Goal: Download file/media

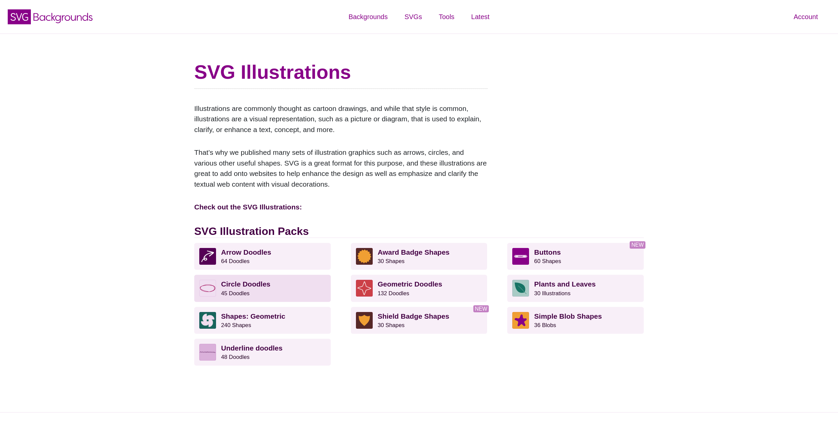
scroll to position [0, 0]
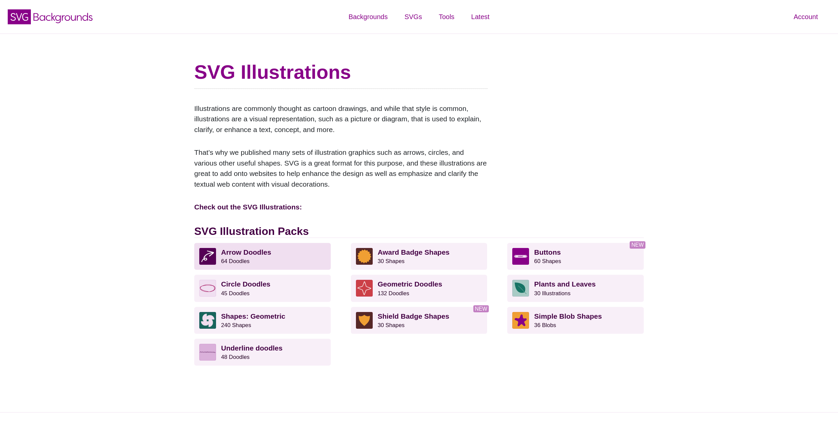
click at [238, 254] on strong "Arrow Doodles" at bounding box center [246, 252] width 50 height 8
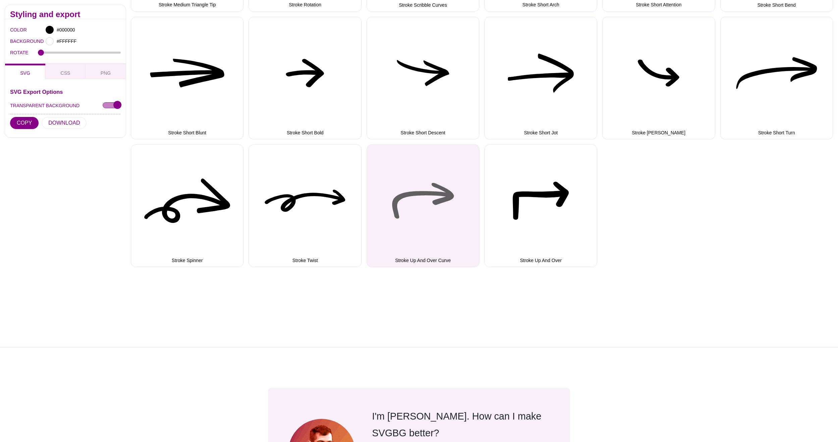
scroll to position [1522, 0]
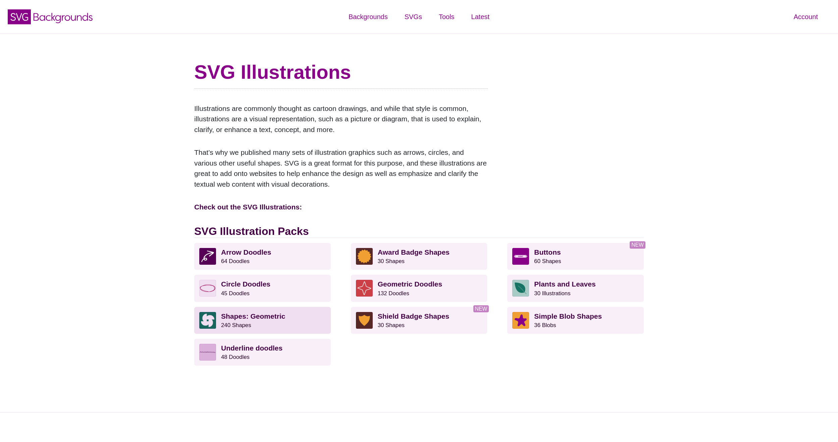
click at [265, 312] on strong "Shapes: Geometric" at bounding box center [253, 316] width 64 height 8
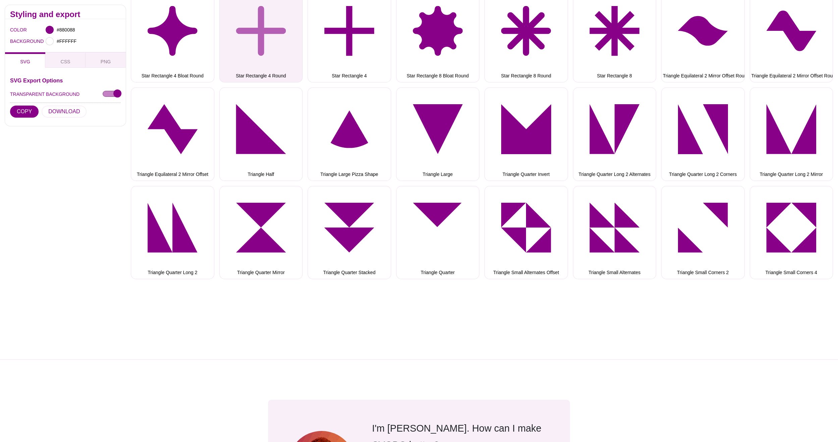
scroll to position [2898, 0]
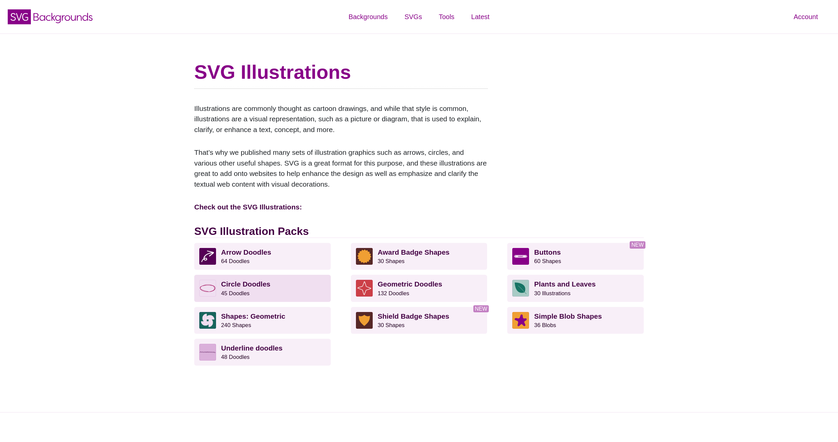
click at [235, 287] on p "Circle Doodles 45 Doodles" at bounding box center [273, 288] width 105 height 17
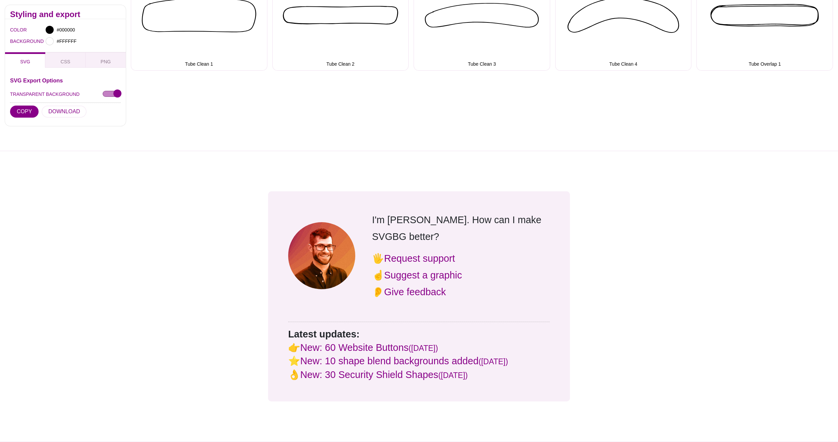
scroll to position [1009, 0]
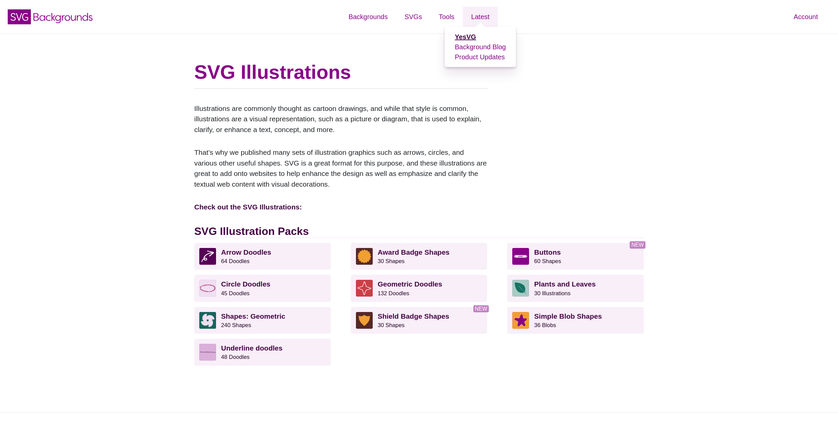
click at [467, 35] on strong "YesVG" at bounding box center [465, 36] width 21 height 7
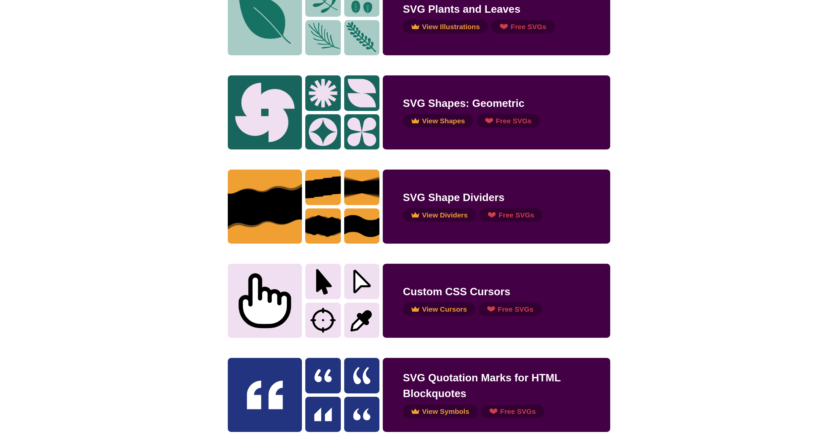
scroll to position [941, 0]
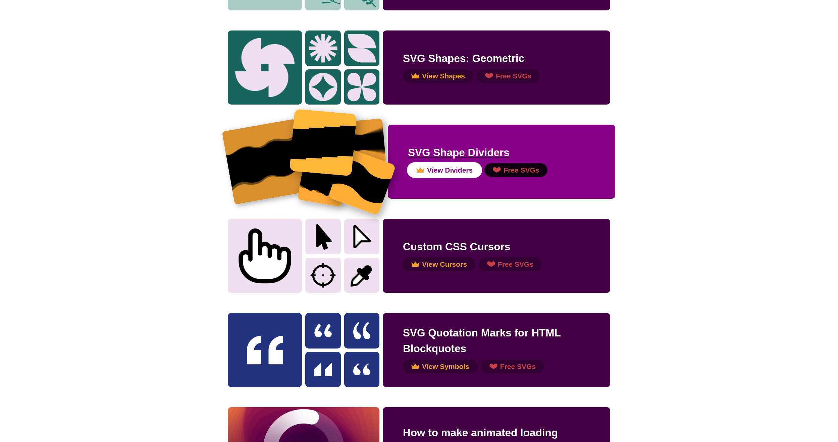
click at [436, 168] on button "View Dividers" at bounding box center [444, 170] width 73 height 14
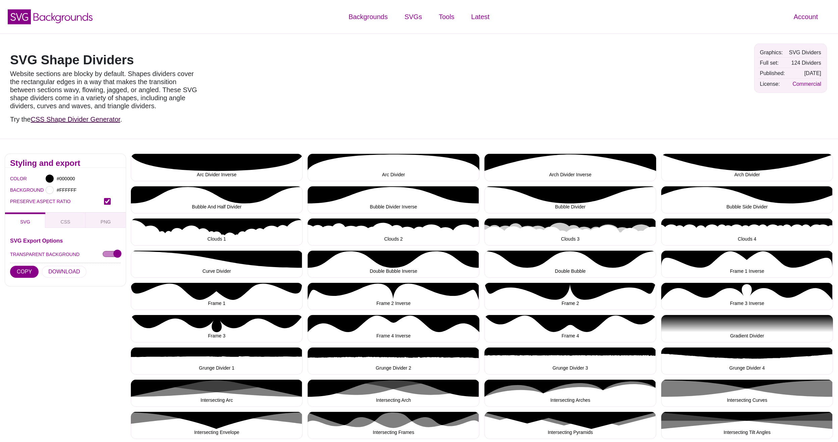
click at [84, 122] on link "CSS Shape Divider Generator" at bounding box center [76, 119] width 90 height 7
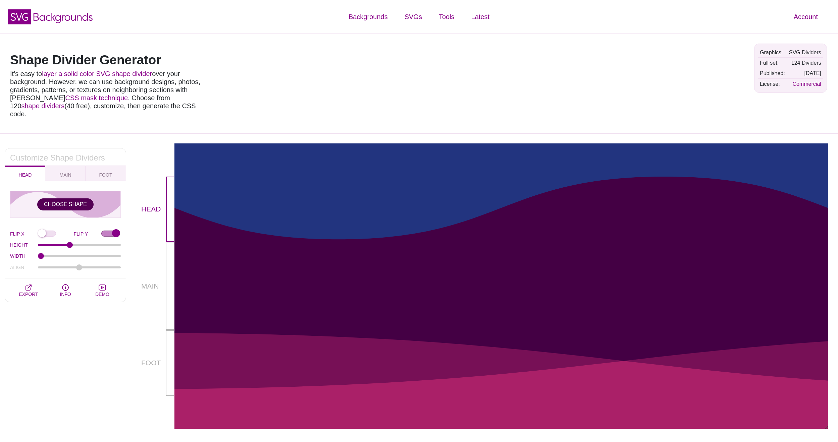
click at [65, 198] on button "CHOOSE SHAPE" at bounding box center [65, 204] width 56 height 12
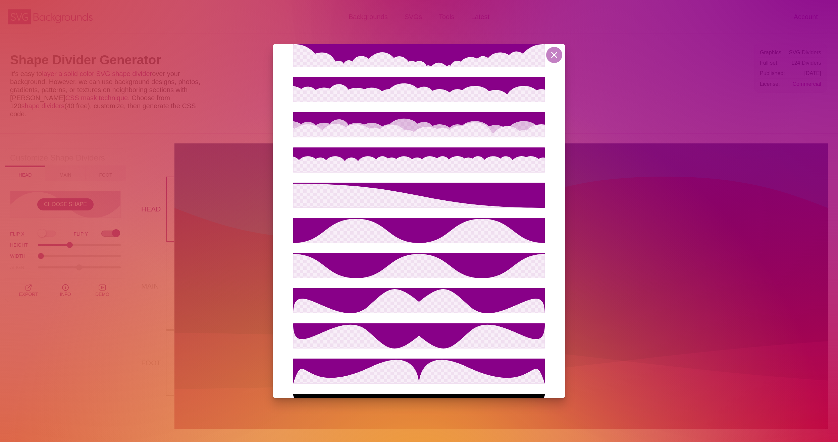
scroll to position [341, 0]
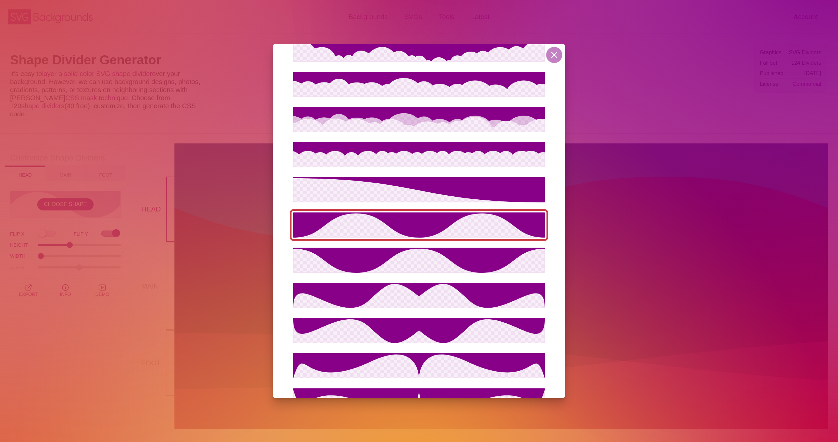
click at [411, 227] on icon at bounding box center [418, 225] width 251 height 25
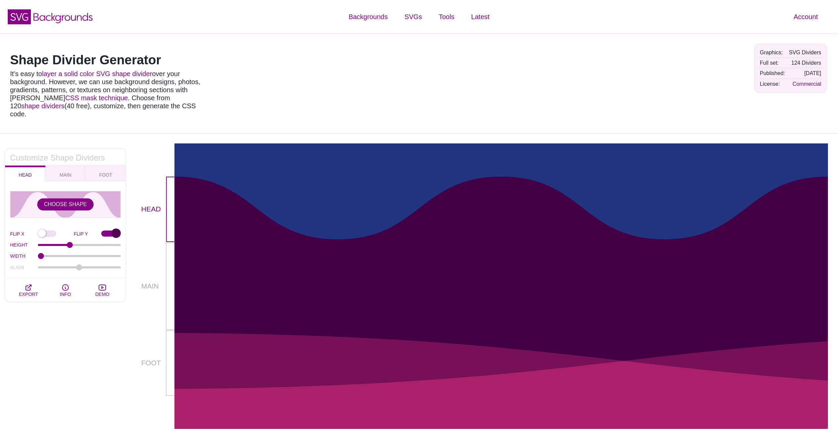
click at [111, 231] on input "FLIP Y" at bounding box center [110, 234] width 19 height 7
checkbox input "false"
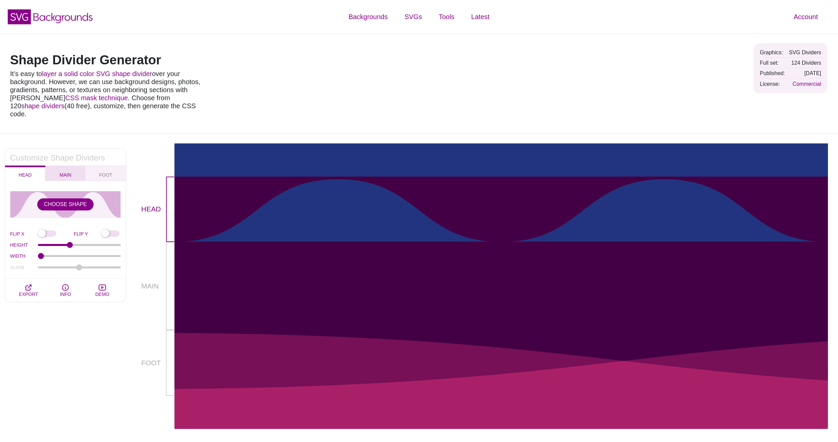
click at [58, 166] on button "MAIN" at bounding box center [65, 173] width 40 height 15
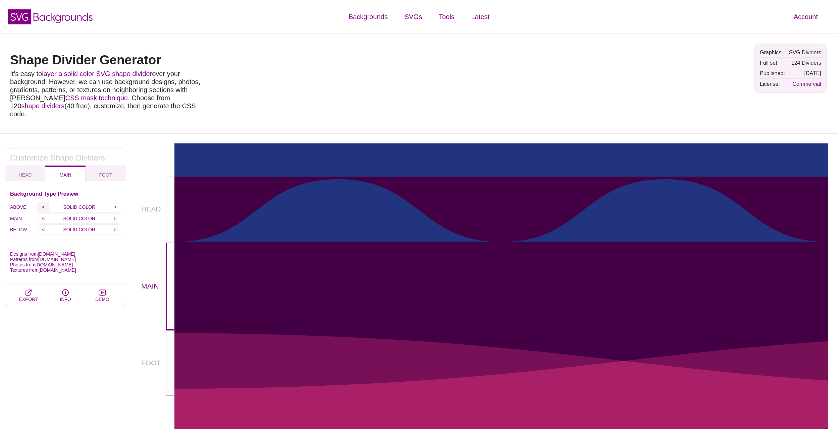
click at [43, 202] on input "<" at bounding box center [43, 207] width 11 height 10
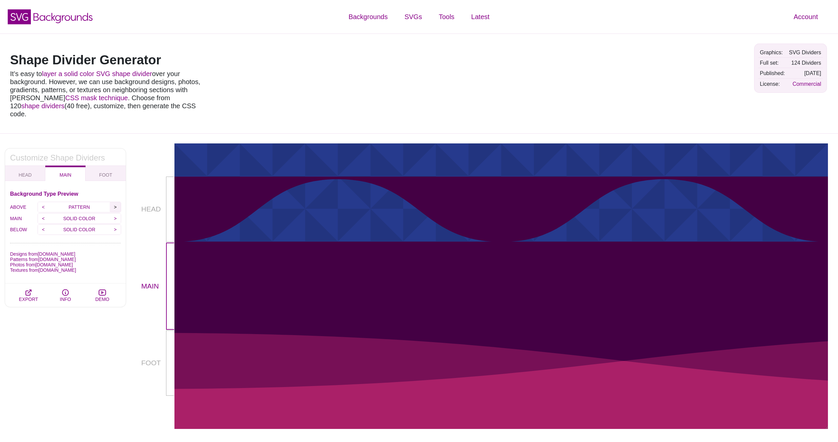
click at [116, 202] on input ">" at bounding box center [115, 207] width 11 height 10
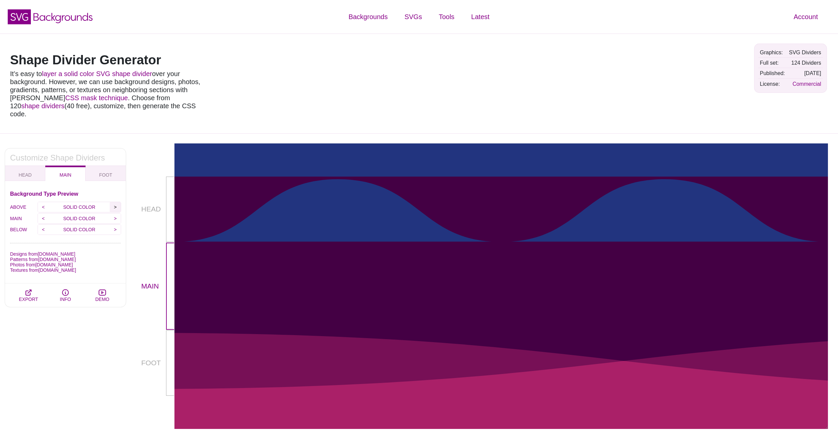
scroll to position [0, 0]
click at [108, 166] on button "FOOT" at bounding box center [105, 173] width 40 height 15
type input "90"
type input "1.5"
type input "-75"
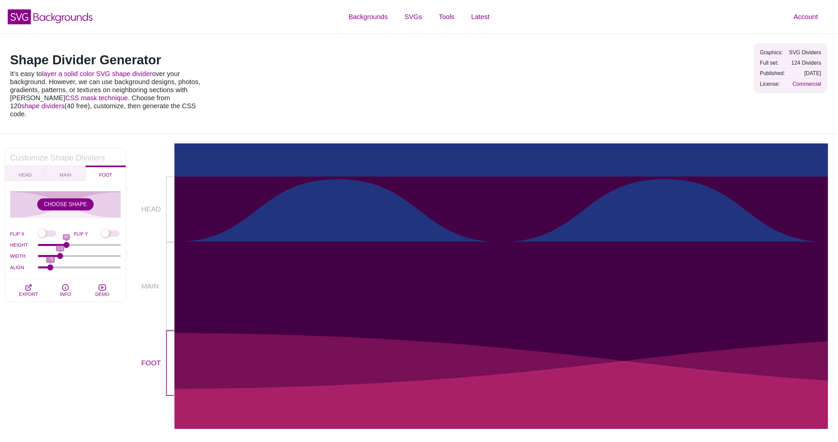
scroll to position [0, 0]
click at [106, 231] on input "FLIP Y" at bounding box center [110, 234] width 19 height 7
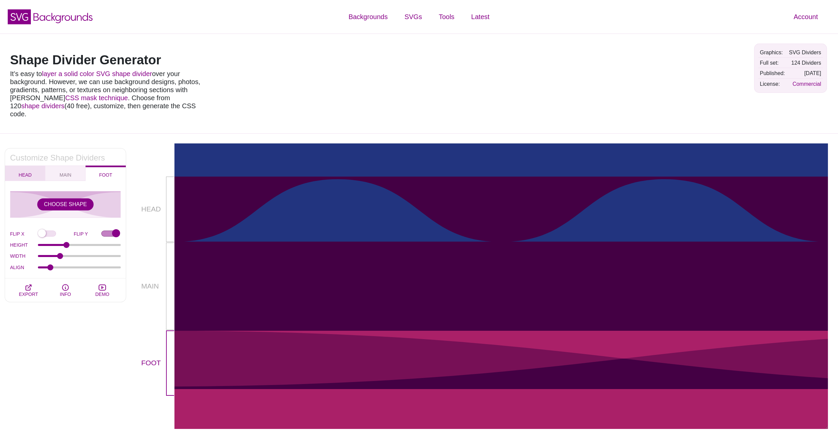
click at [24, 172] on span "HEAD" at bounding box center [25, 174] width 13 height 5
checkbox input "false"
type input "100"
type input "1"
type input "0"
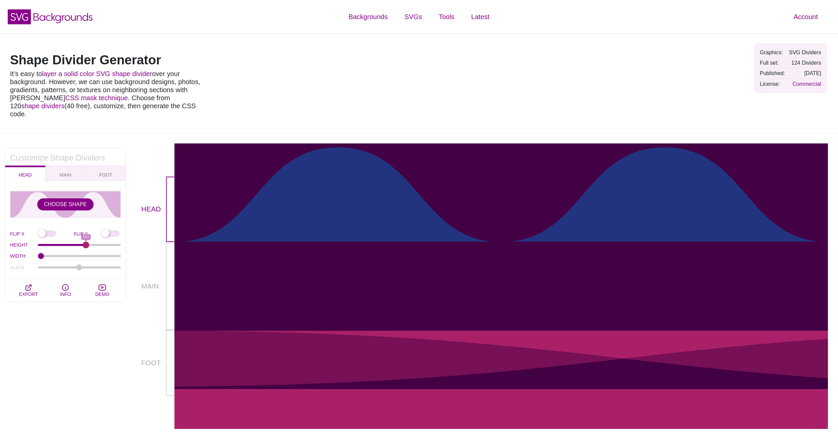
drag, startPoint x: 69, startPoint y: 235, endPoint x: 86, endPoint y: 231, distance: 17.0
type input "151"
click at [86, 231] on div "CHOOSE SHAPE FLIP X FLIP Y HEIGHT 151 WIDTH 1 ALIGN 0" at bounding box center [65, 232] width 111 height 82
click at [67, 172] on span "MAIN" at bounding box center [66, 174] width 12 height 5
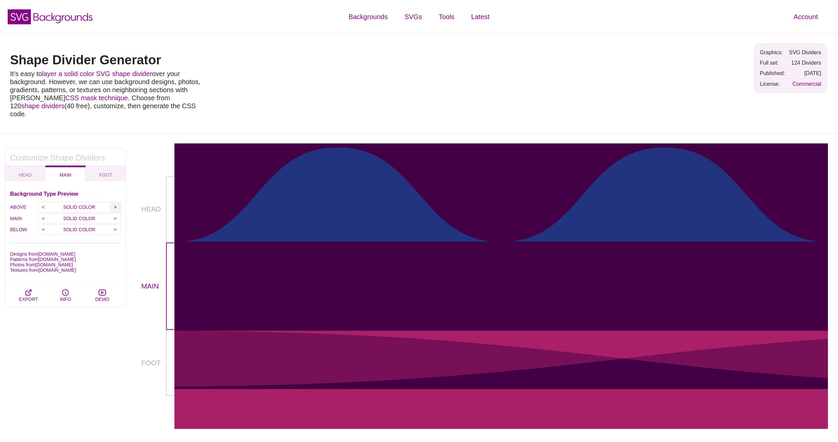
click at [117, 202] on input ">" at bounding box center [115, 207] width 11 height 10
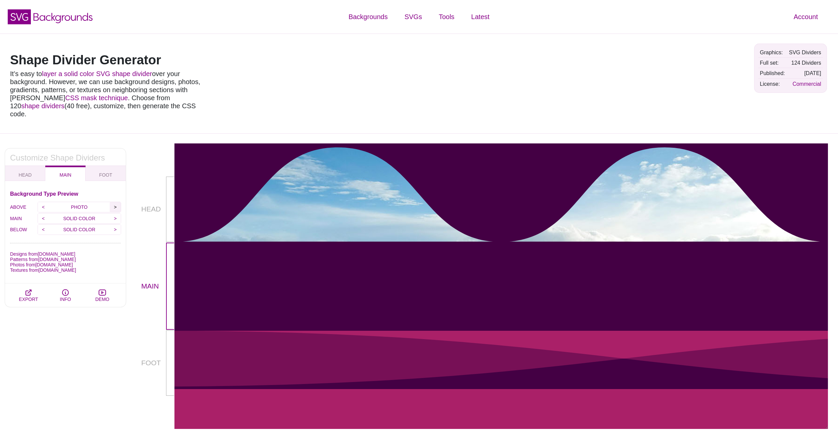
click at [117, 202] on input ">" at bounding box center [115, 207] width 11 height 10
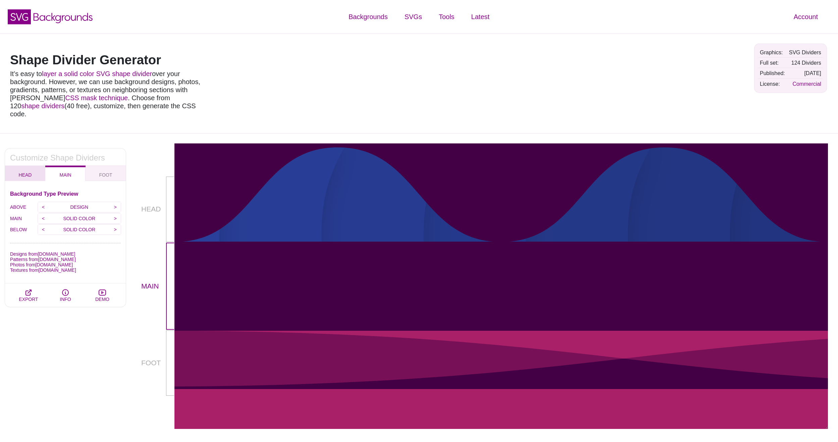
click at [33, 167] on button "HEAD" at bounding box center [25, 173] width 40 height 15
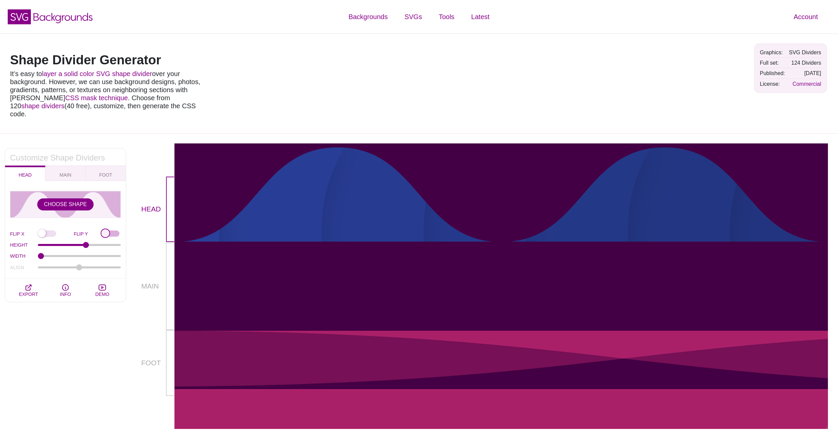
click at [106, 231] on input "FLIP Y" at bounding box center [110, 234] width 19 height 7
checkbox input "true"
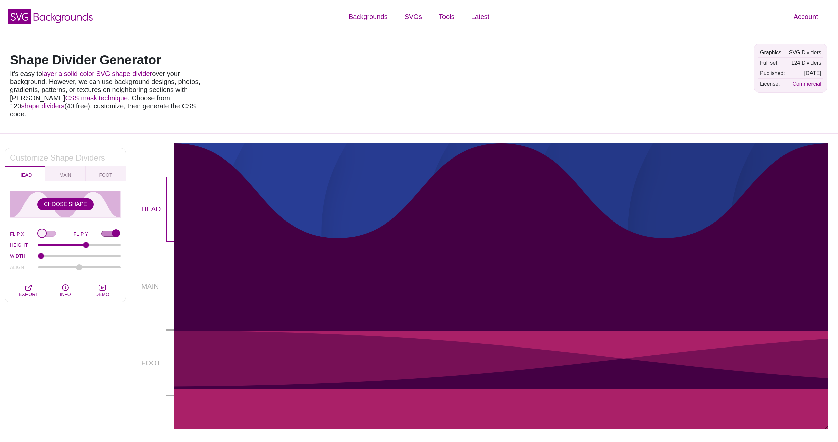
click at [43, 231] on input "FLIP X" at bounding box center [56, 234] width 36 height 7
checkbox input "false"
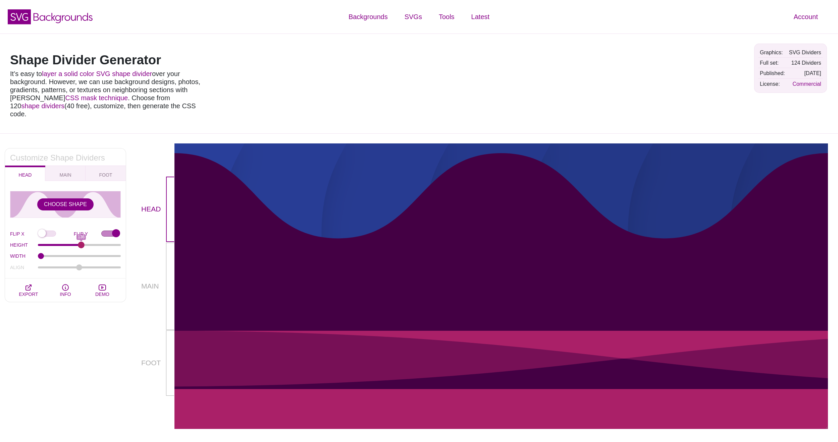
drag, startPoint x: 85, startPoint y: 236, endPoint x: 81, endPoint y: 236, distance: 4.4
click at [81, 244] on input "HEIGHT" at bounding box center [79, 245] width 83 height 3
click at [113, 166] on button "FOOT" at bounding box center [105, 173] width 40 height 15
type input "90"
type input "1.5"
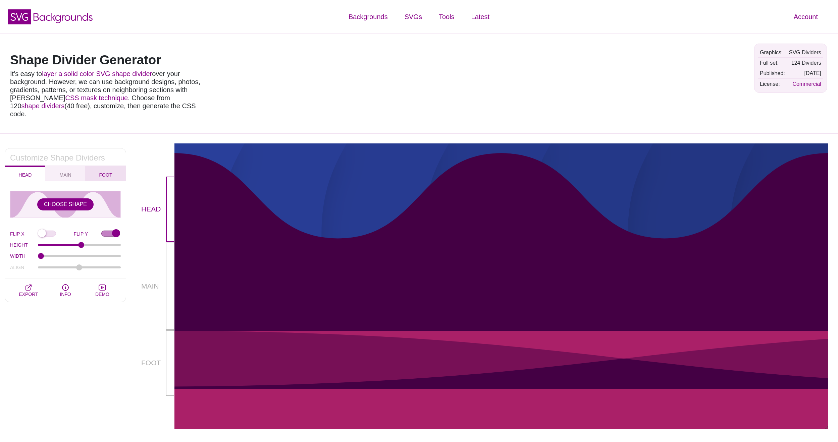
type input "-75"
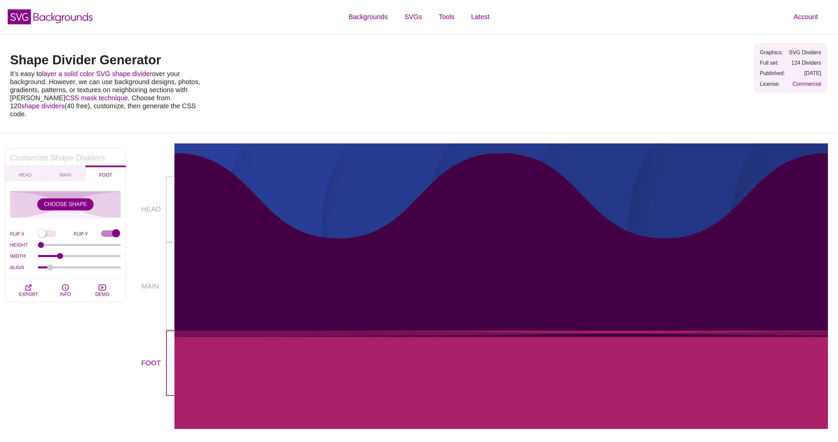
drag, startPoint x: 66, startPoint y: 236, endPoint x: 31, endPoint y: 235, distance: 35.6
type input "10"
click at [20, 239] on div "HEIGHT 10" at bounding box center [65, 244] width 111 height 11
type input "1"
type input "0"
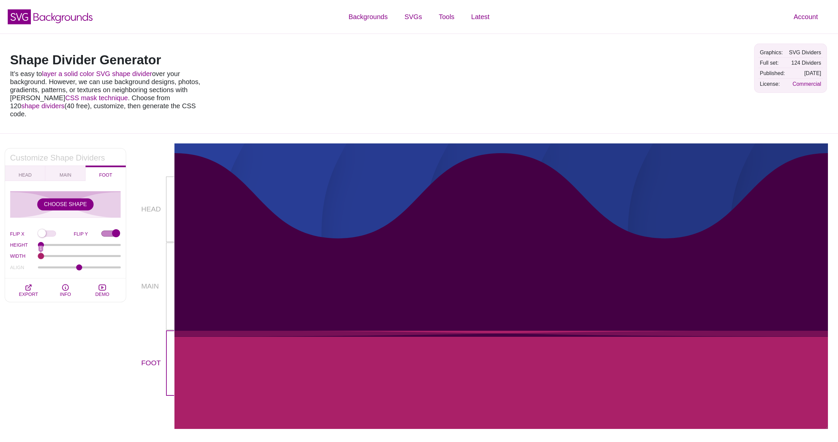
drag, startPoint x: 59, startPoint y: 247, endPoint x: 28, endPoint y: 251, distance: 31.2
type input "1"
click at [21, 251] on div "WIDTH 1" at bounding box center [65, 256] width 111 height 11
click at [73, 198] on button "CHOOSE SHAPE" at bounding box center [65, 204] width 56 height 12
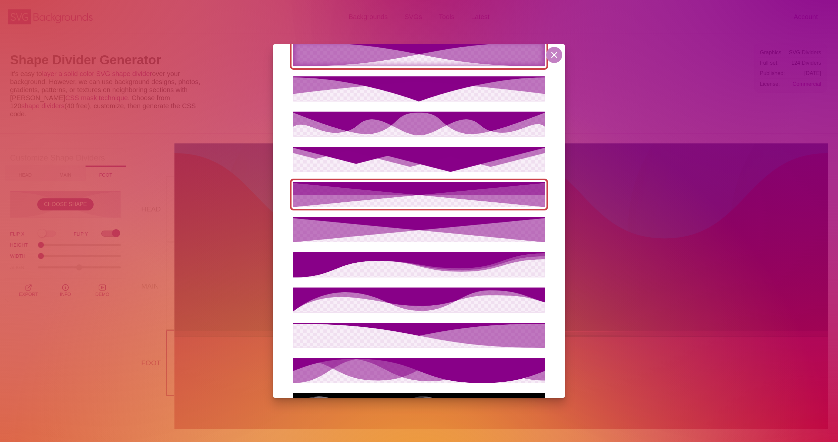
scroll to position [1209, 0]
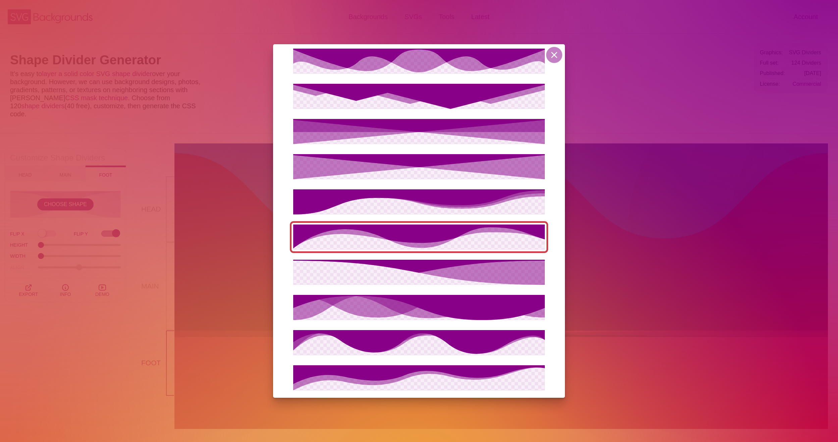
click at [415, 234] on icon at bounding box center [418, 237] width 251 height 24
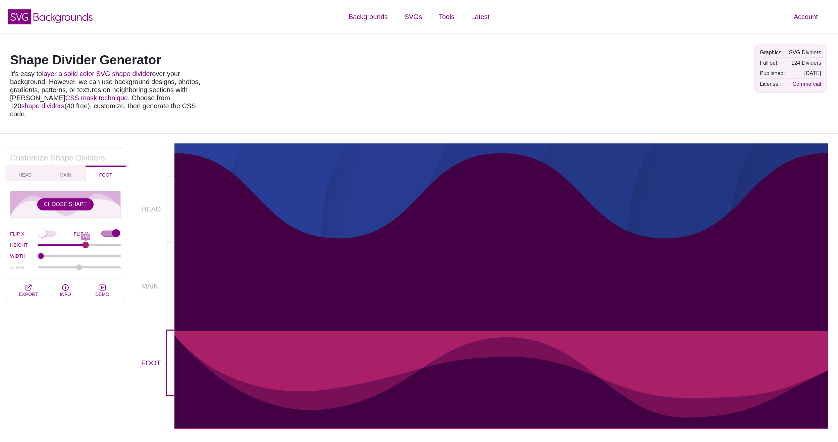
drag, startPoint x: 43, startPoint y: 235, endPoint x: 85, endPoint y: 234, distance: 42.6
type input "150"
click at [85, 244] on input "HEIGHT" at bounding box center [79, 245] width 83 height 3
click at [114, 231] on input "FLIP Y" at bounding box center [110, 234] width 19 height 7
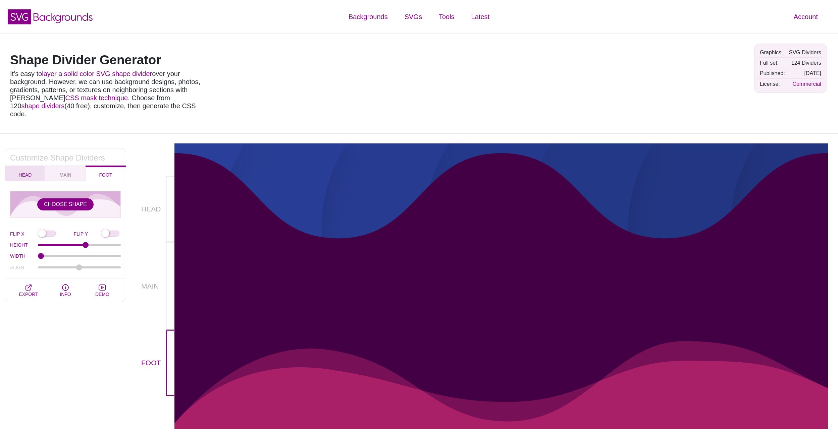
click at [24, 172] on span "HEAD" at bounding box center [25, 174] width 13 height 5
checkbox input "true"
type input "136"
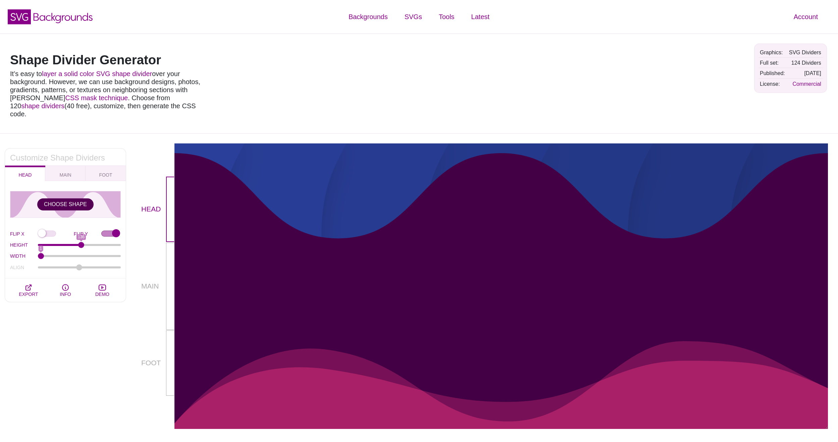
click at [64, 198] on button "CHOOSE SHAPE" at bounding box center [65, 204] width 56 height 12
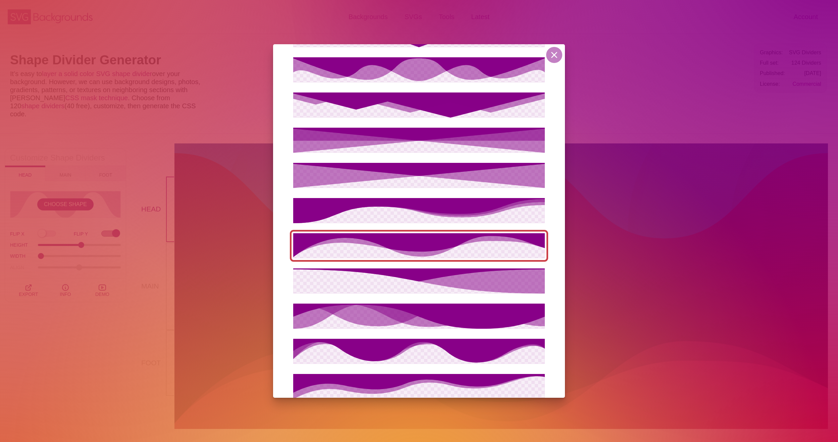
scroll to position [1203, 0]
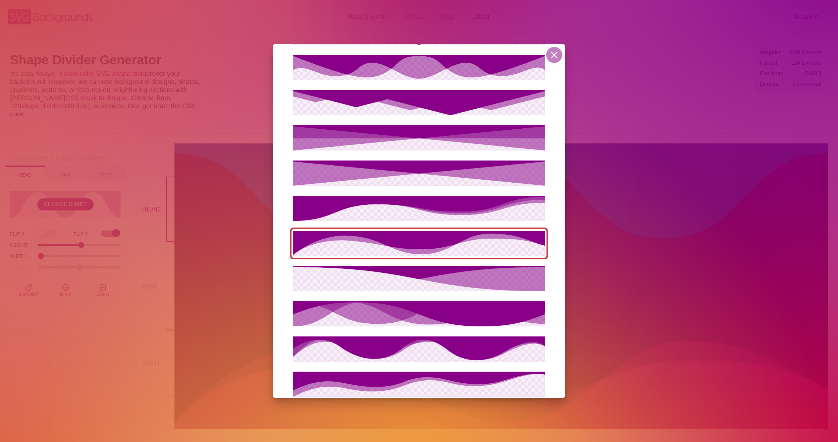
click at [452, 236] on icon at bounding box center [418, 243] width 251 height 24
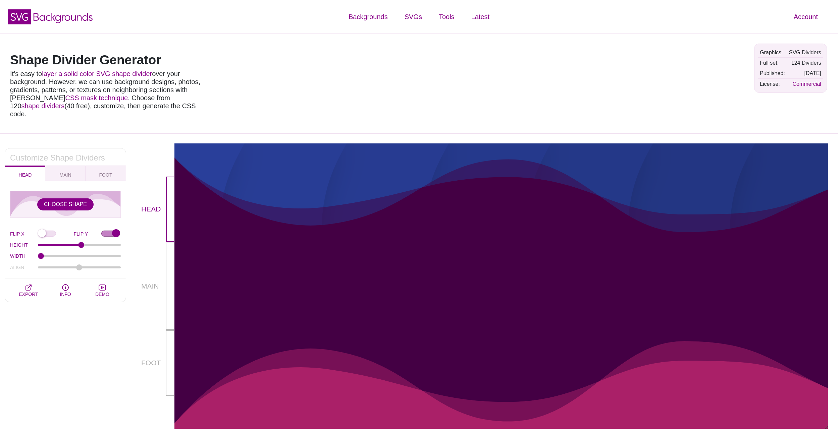
scroll to position [0, 0]
click at [62, 198] on button "CHOOSE SHAPE" at bounding box center [65, 204] width 56 height 12
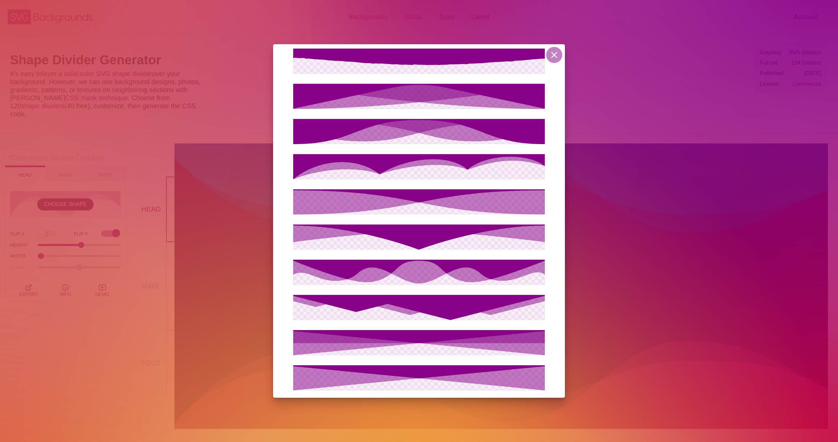
scroll to position [1225, 0]
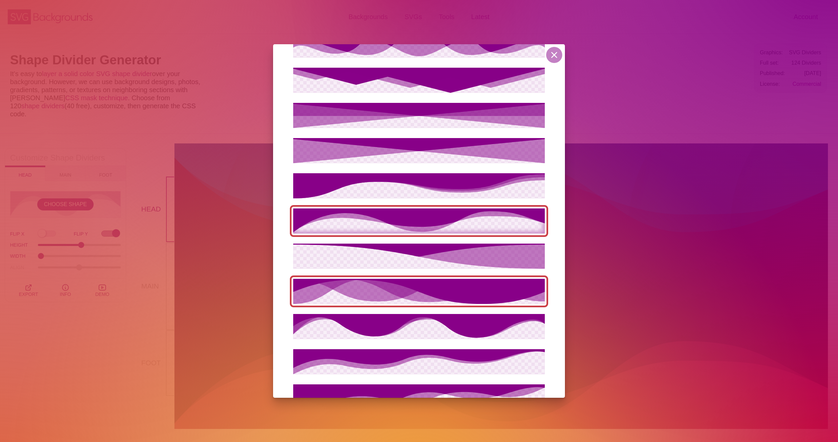
click at [453, 290] on icon at bounding box center [418, 291] width 251 height 25
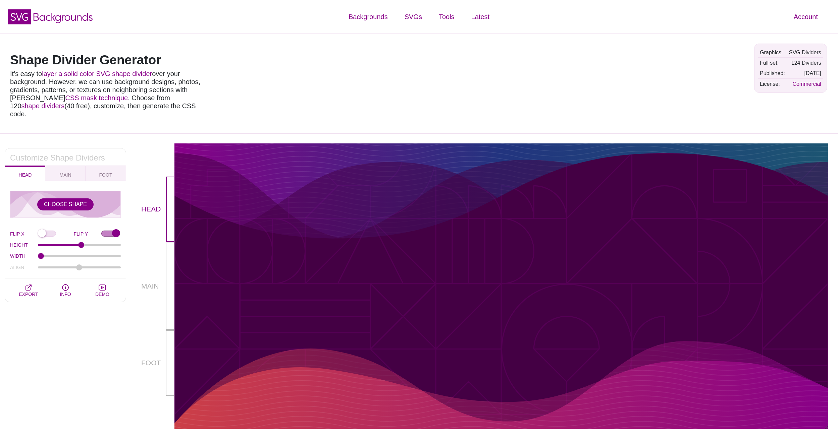
drag, startPoint x: 545, startPoint y: 249, endPoint x: 570, endPoint y: 260, distance: 26.7
click at [570, 260] on div at bounding box center [500, 286] width 653 height 89
click at [541, 230] on div at bounding box center [500, 290] width 653 height 275
click at [151, 203] on p "HEAD" at bounding box center [153, 209] width 25 height 65
click at [149, 281] on p "MAIN" at bounding box center [153, 286] width 25 height 11
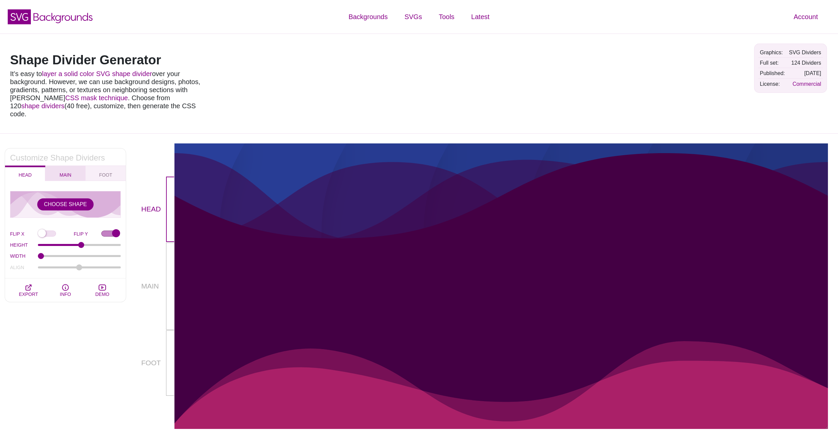
click at [65, 166] on button "MAIN" at bounding box center [65, 173] width 40 height 15
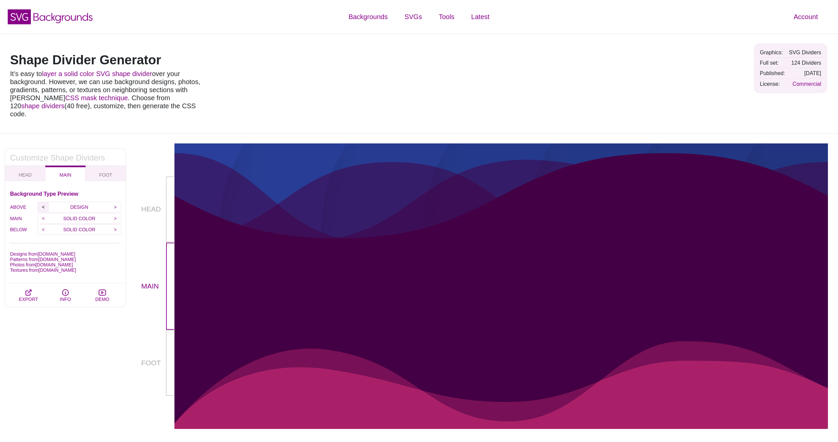
click at [43, 202] on input "<" at bounding box center [43, 207] width 11 height 10
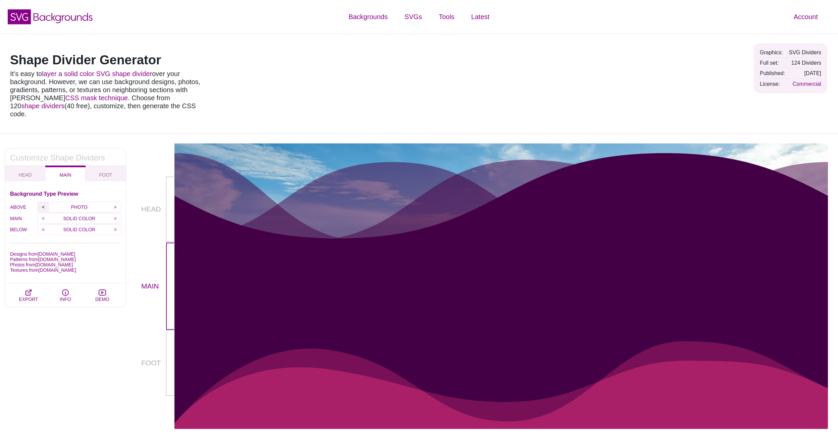
click at [43, 202] on input "<" at bounding box center [43, 207] width 11 height 10
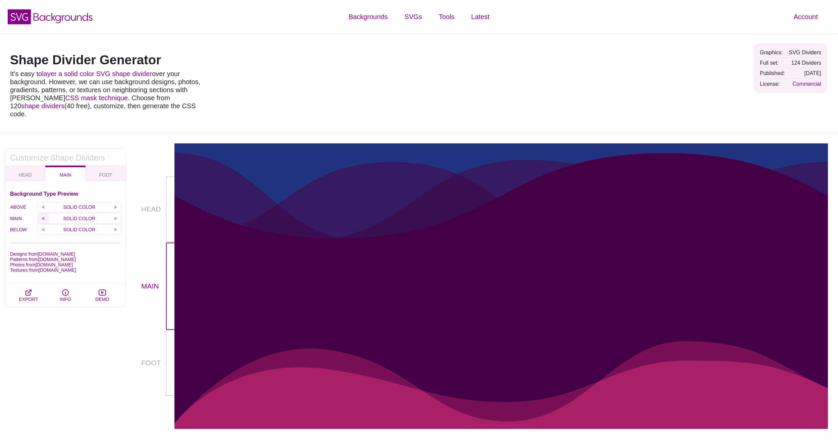
click at [44, 214] on input "<" at bounding box center [43, 219] width 11 height 10
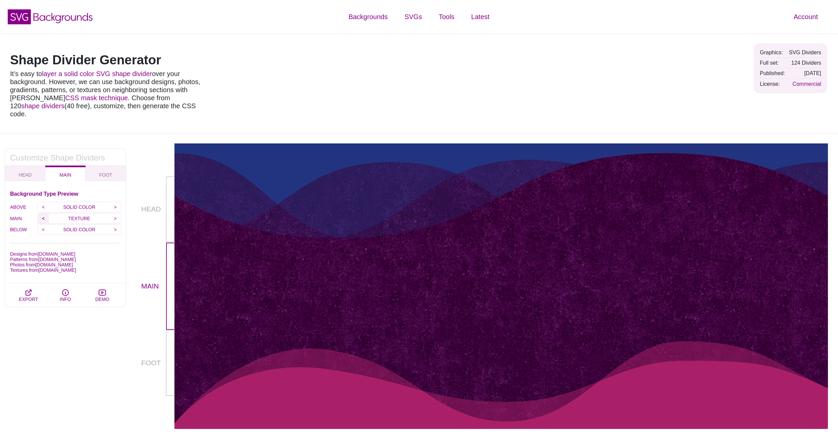
click at [44, 214] on input "<" at bounding box center [43, 219] width 11 height 10
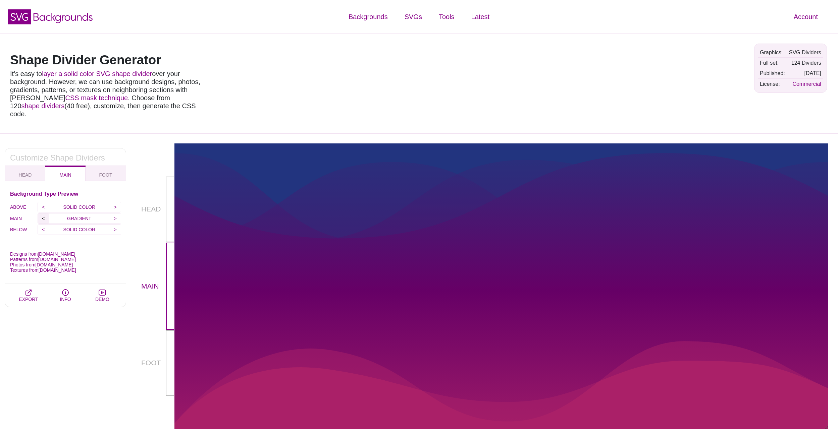
click at [44, 214] on input "<" at bounding box center [43, 219] width 11 height 10
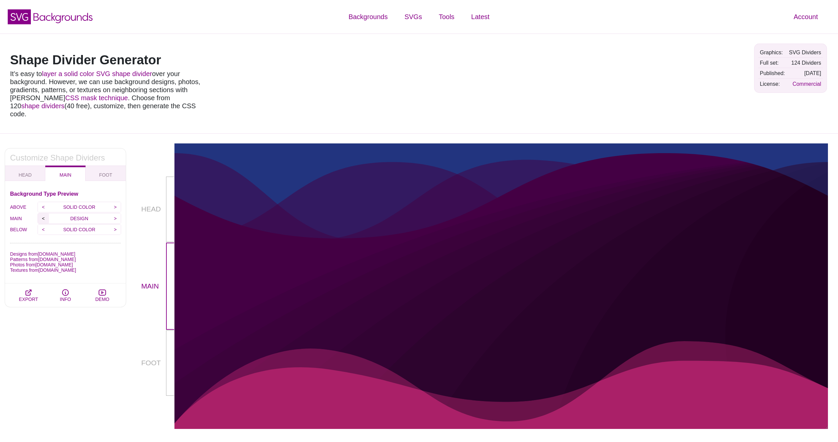
click at [44, 214] on input "<" at bounding box center [43, 219] width 11 height 10
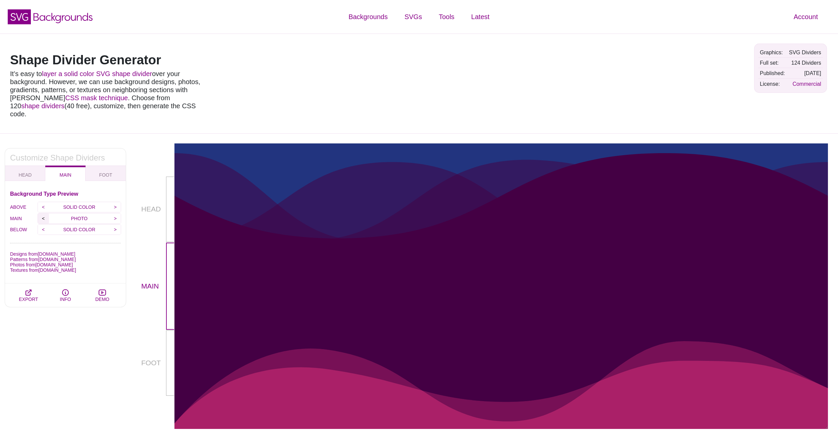
click at [44, 214] on input "<" at bounding box center [43, 219] width 11 height 10
click at [74, 225] on p "SOLID COLOR" at bounding box center [79, 230] width 61 height 10
click at [94, 166] on button "FOOT" at bounding box center [105, 173] width 40 height 15
checkbox input "false"
type input "150"
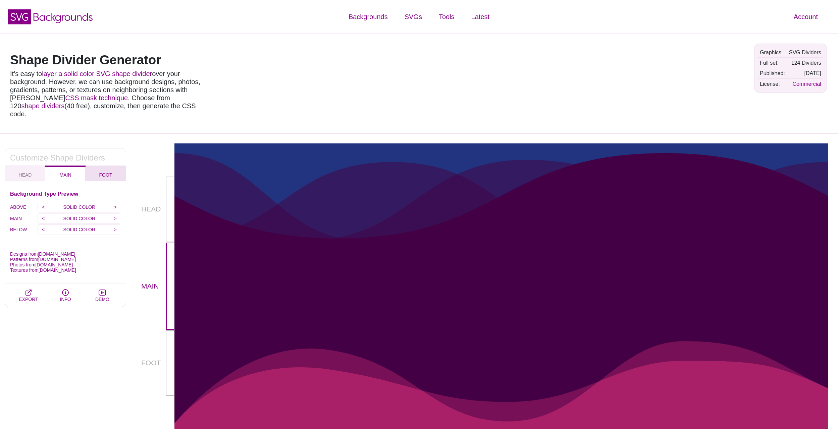
type input "-75"
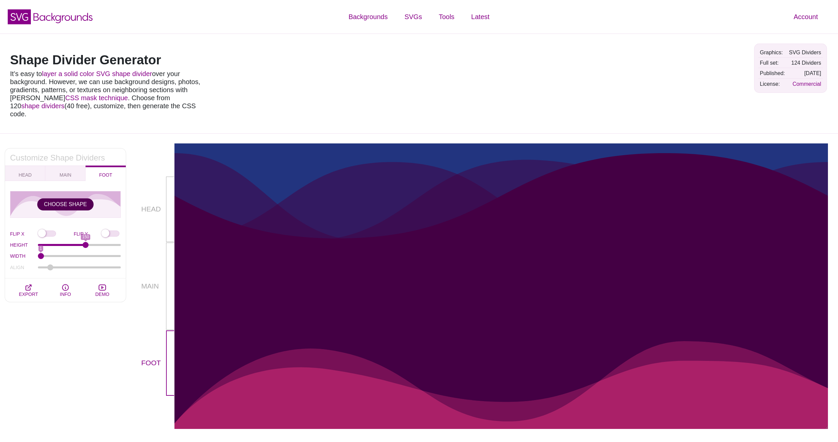
click at [66, 198] on button "CHOOSE SHAPE" at bounding box center [65, 204] width 56 height 12
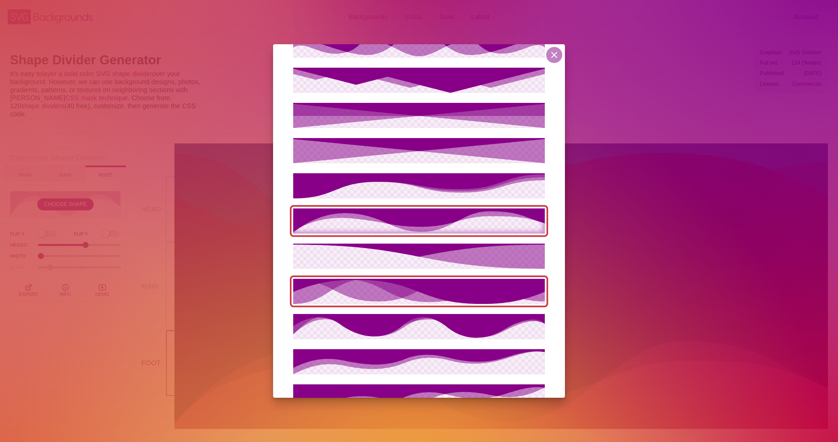
click at [468, 292] on icon at bounding box center [418, 291] width 251 height 25
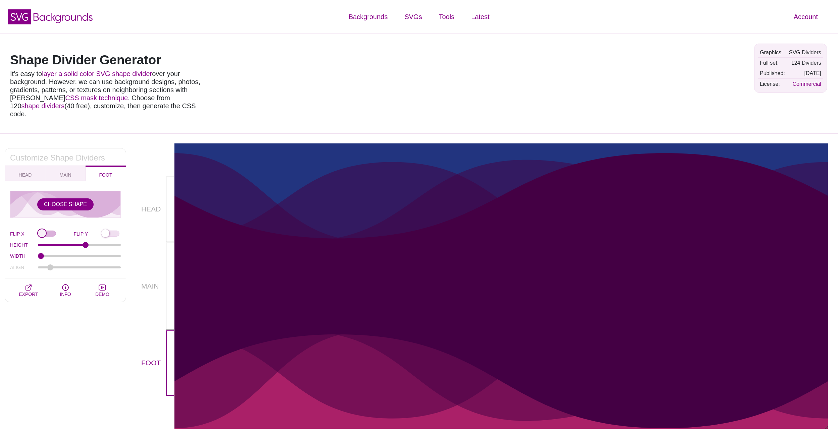
click at [44, 231] on input "FLIP X" at bounding box center [56, 234] width 36 height 7
checkbox input "true"
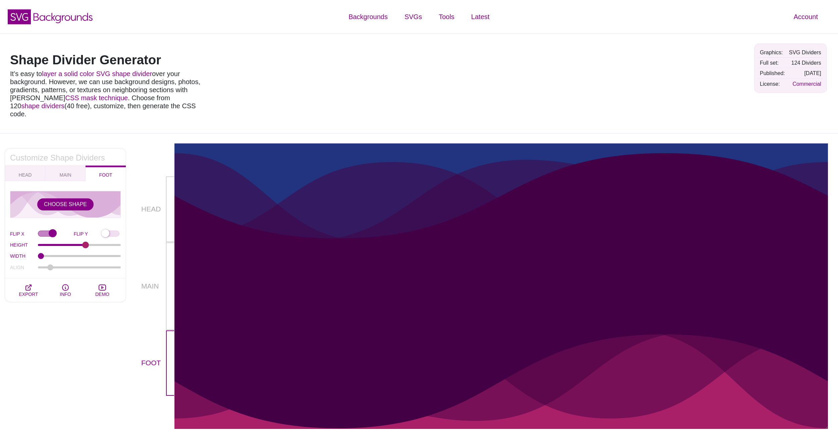
scroll to position [0, 0]
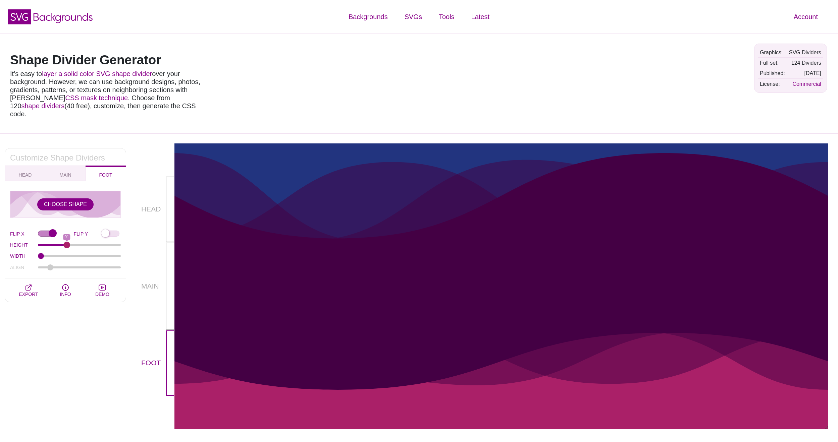
drag, startPoint x: 86, startPoint y: 235, endPoint x: 67, endPoint y: 237, distance: 19.2
type input "91"
click at [67, 244] on input "HEIGHT" at bounding box center [79, 245] width 83 height 3
click at [24, 172] on span "HEAD" at bounding box center [25, 174] width 13 height 5
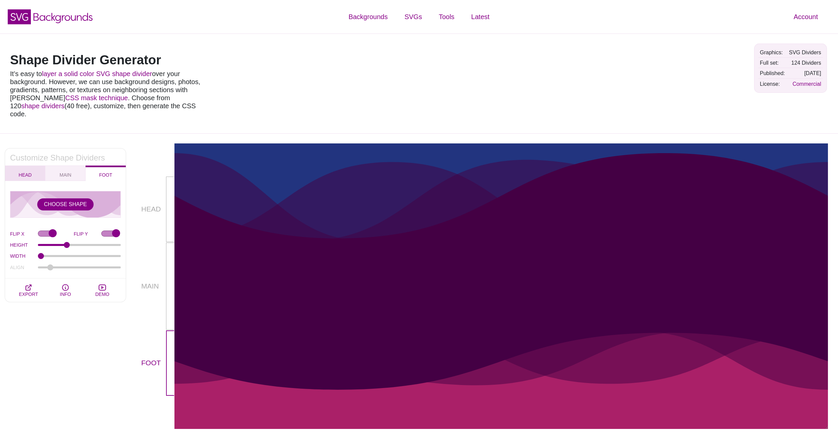
checkbox input "false"
checkbox input "true"
type input "136"
type input "0"
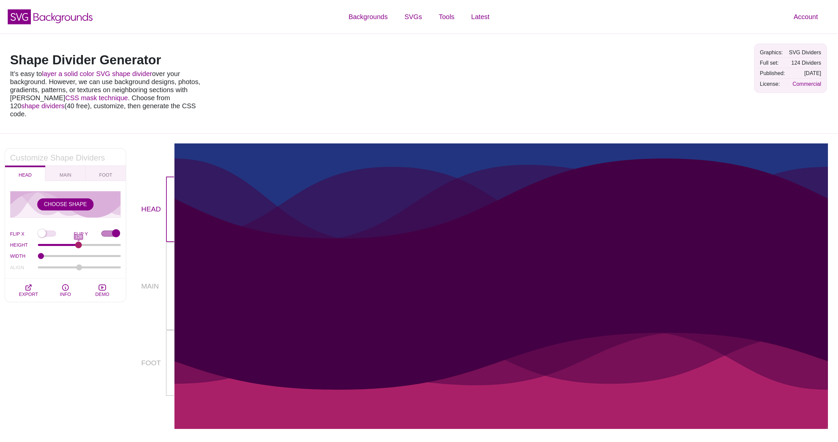
drag, startPoint x: 79, startPoint y: 236, endPoint x: 78, endPoint y: 231, distance: 5.8
type input "128"
click at [78, 231] on div "CHOOSE SHAPE FLIP X FLIP Y HEIGHT 128 WIDTH 1 ALIGN 0" at bounding box center [65, 232] width 111 height 82
click at [108, 172] on span "FOOT" at bounding box center [105, 174] width 13 height 5
checkbox input "true"
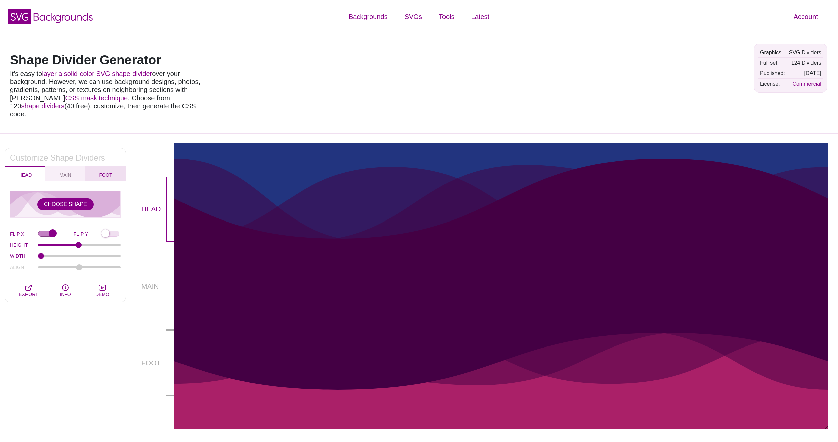
checkbox input "false"
type input "91"
type input "-75"
click at [83, 198] on button "CHOOSE SHAPE" at bounding box center [65, 204] width 56 height 12
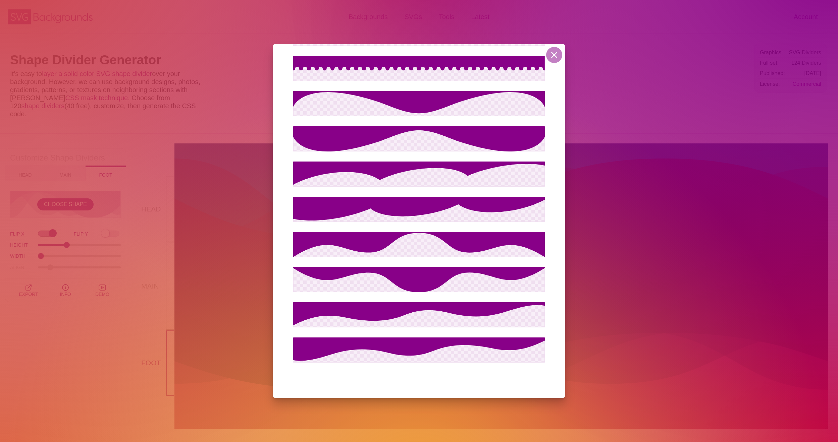
scroll to position [4089, 0]
click at [178, 34] on div "Custom SVG Shape Enter Your SVG Code: APPLY Recommendations, tips, and notes, w…" at bounding box center [419, 221] width 838 height 442
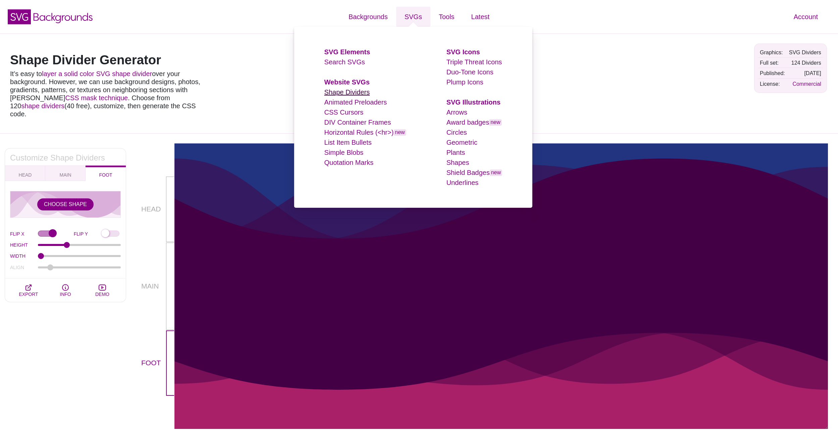
click at [343, 92] on link "Shape Dividers" at bounding box center [347, 92] width 46 height 7
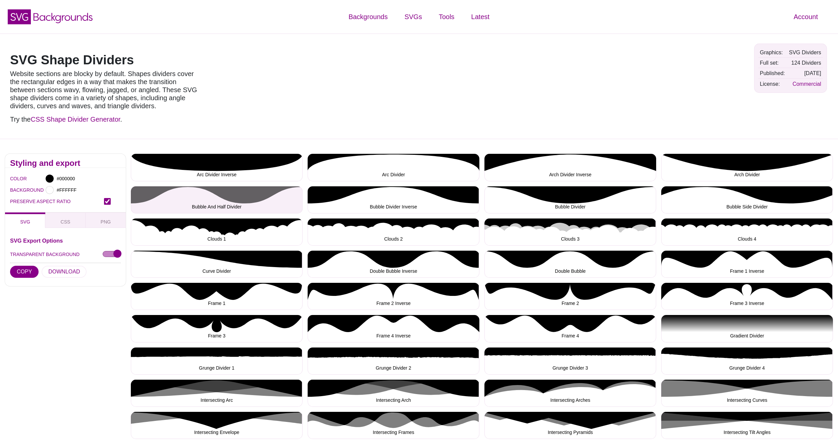
click at [254, 194] on button "Bubble And Half Divider" at bounding box center [217, 199] width 172 height 27
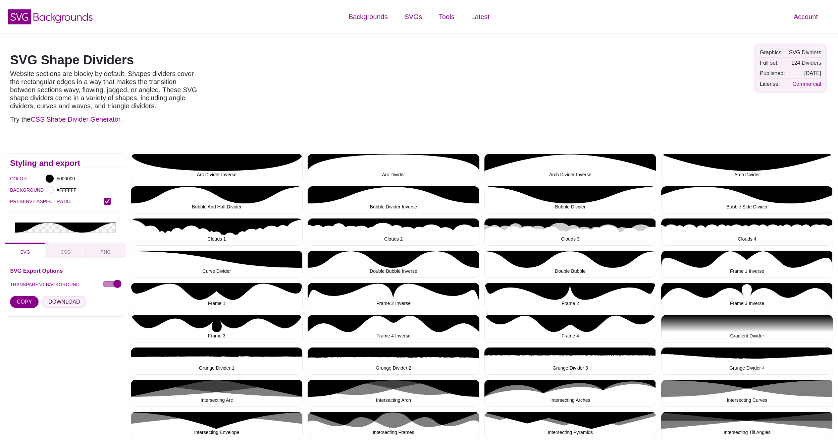
click at [64, 301] on button "DOWNLOAD" at bounding box center [64, 302] width 45 height 12
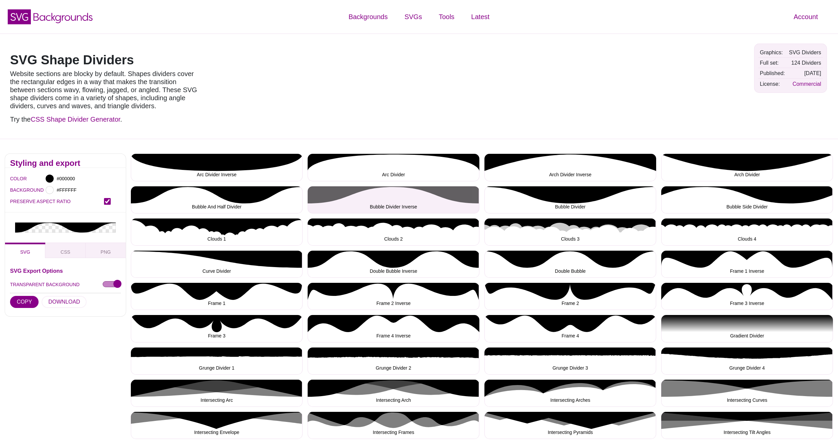
click at [376, 193] on button "Bubble Divider Inverse" at bounding box center [393, 199] width 172 height 27
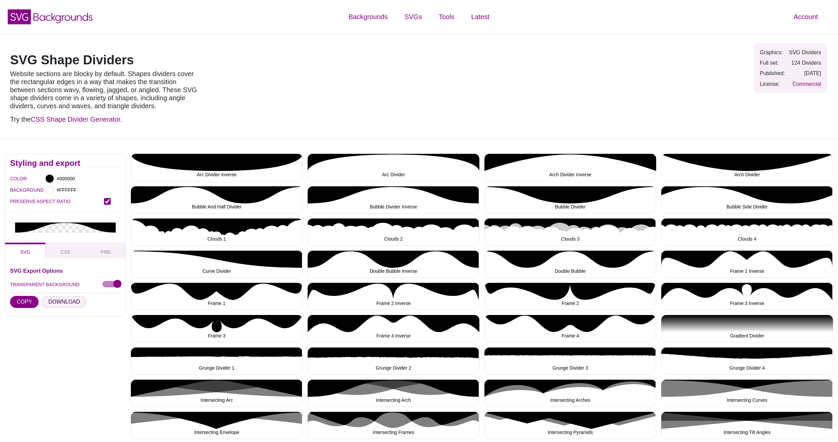
click at [59, 301] on button "DOWNLOAD" at bounding box center [64, 302] width 45 height 12
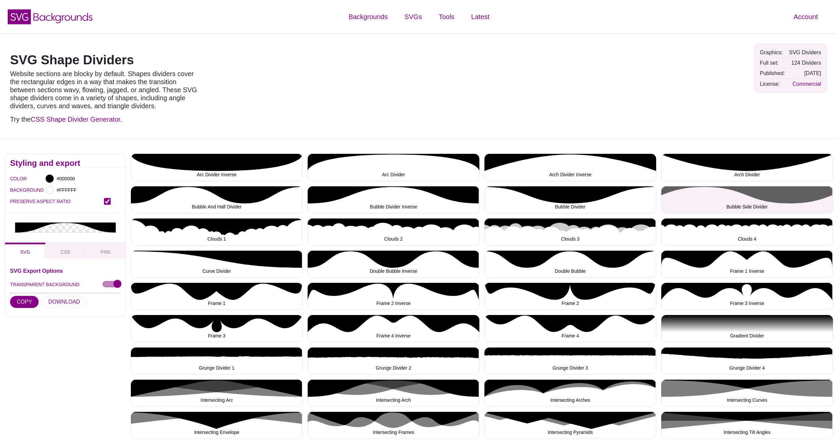
click at [756, 198] on button "Bubble Side Divider" at bounding box center [747, 199] width 172 height 27
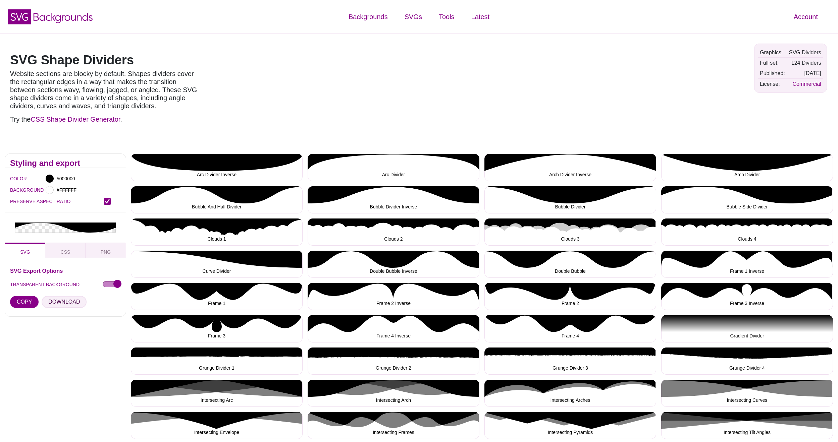
click at [66, 303] on button "DOWNLOAD" at bounding box center [64, 302] width 45 height 12
click at [252, 259] on button "Curve Divider" at bounding box center [217, 264] width 172 height 27
click at [65, 302] on button "DOWNLOAD" at bounding box center [64, 302] width 45 height 12
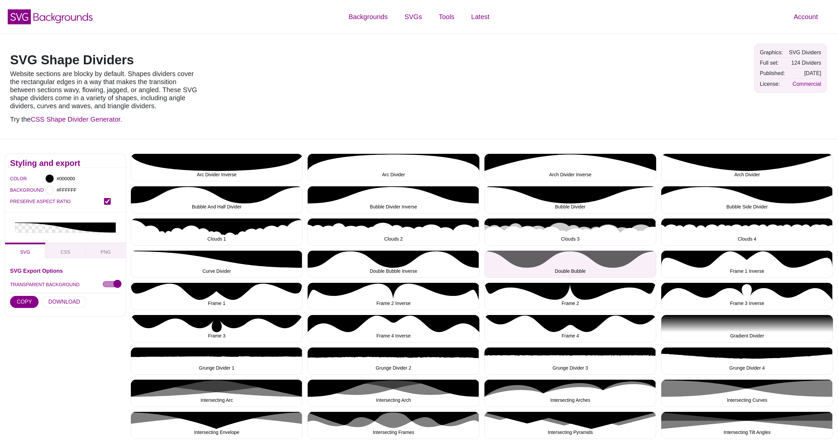
click at [597, 260] on button "Double Bubble" at bounding box center [570, 264] width 172 height 27
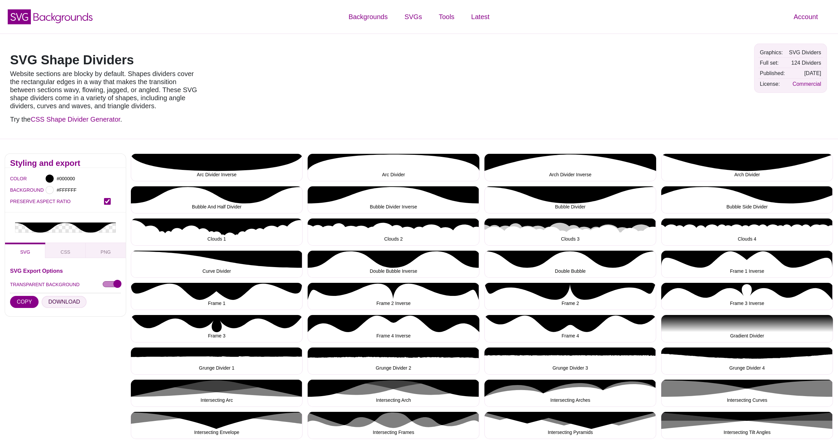
click at [66, 302] on button "DOWNLOAD" at bounding box center [64, 302] width 45 height 12
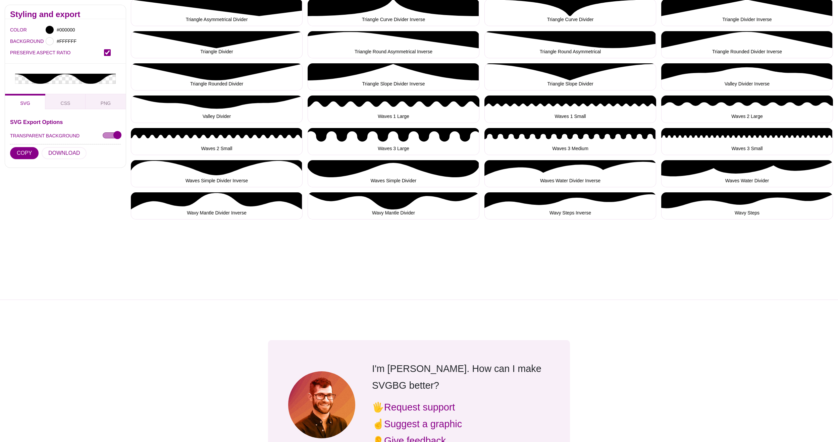
scroll to position [994, 0]
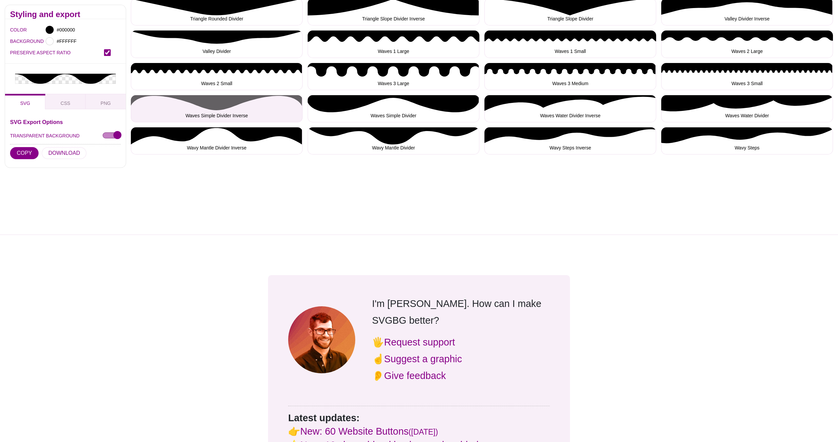
click at [237, 103] on button "Waves Simple Divider Inverse" at bounding box center [217, 108] width 172 height 27
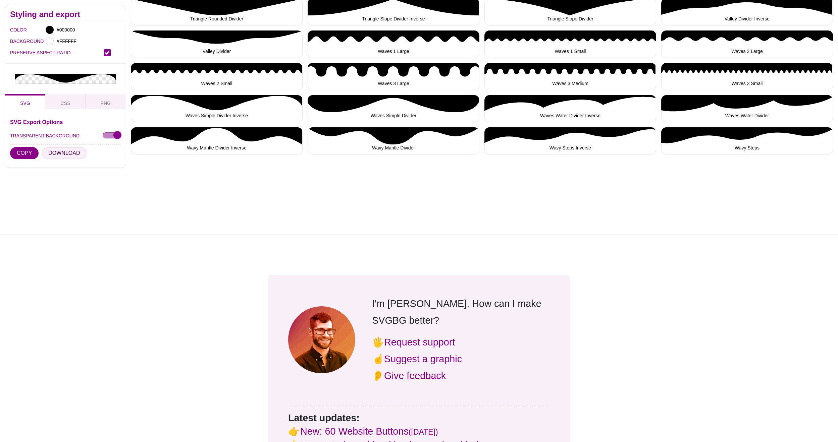
click at [69, 151] on button "DOWNLOAD" at bounding box center [64, 153] width 45 height 12
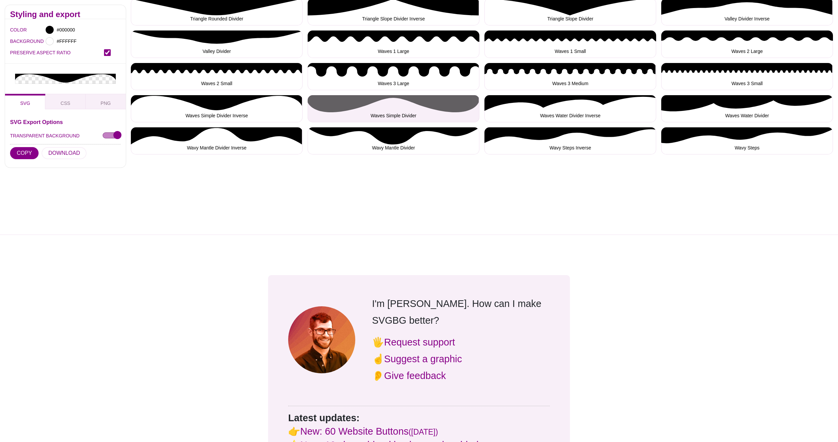
click at [437, 103] on button "Waves Simple Divider" at bounding box center [393, 108] width 172 height 27
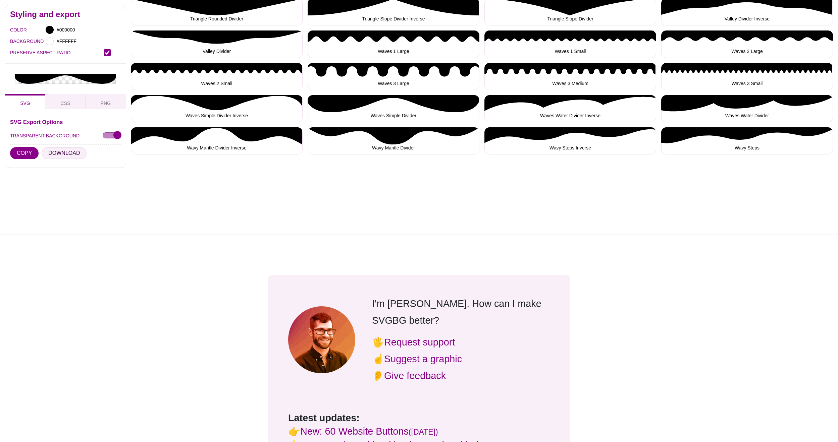
click at [56, 152] on button "DOWNLOAD" at bounding box center [64, 153] width 45 height 12
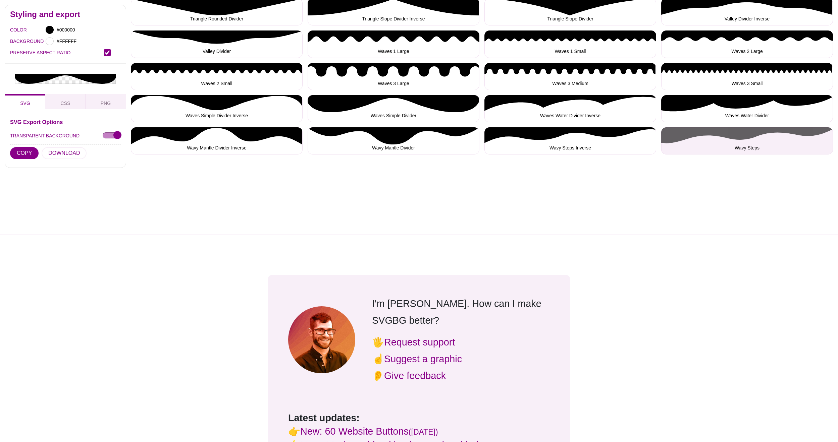
click at [704, 135] on button "Wavy Steps" at bounding box center [747, 140] width 172 height 27
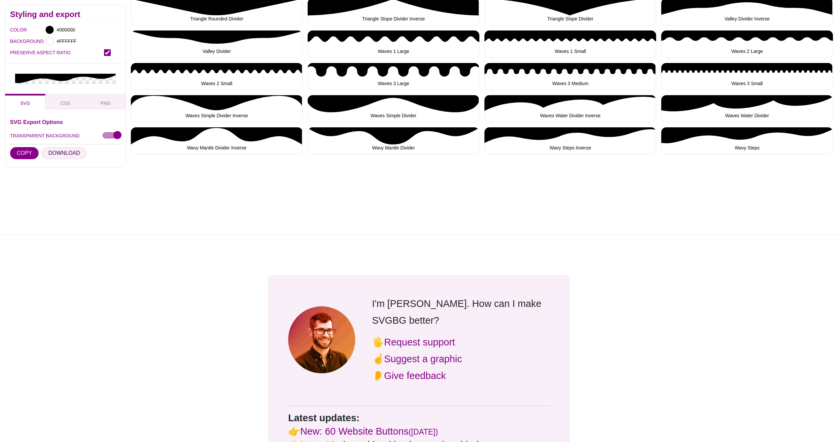
click at [56, 153] on button "DOWNLOAD" at bounding box center [64, 153] width 45 height 12
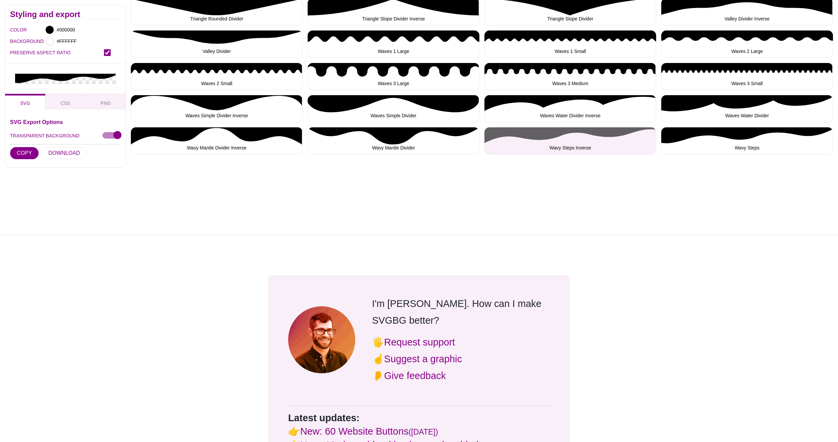
click at [536, 132] on button "Wavy Steps Inverse" at bounding box center [570, 140] width 172 height 27
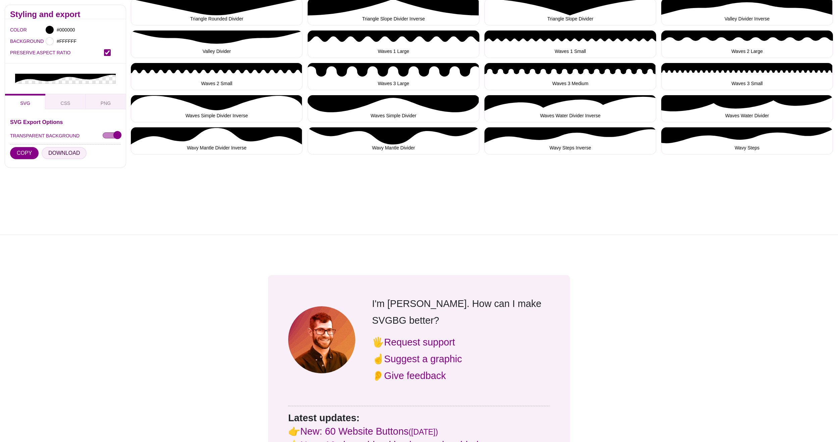
click at [70, 152] on button "DOWNLOAD" at bounding box center [64, 153] width 45 height 12
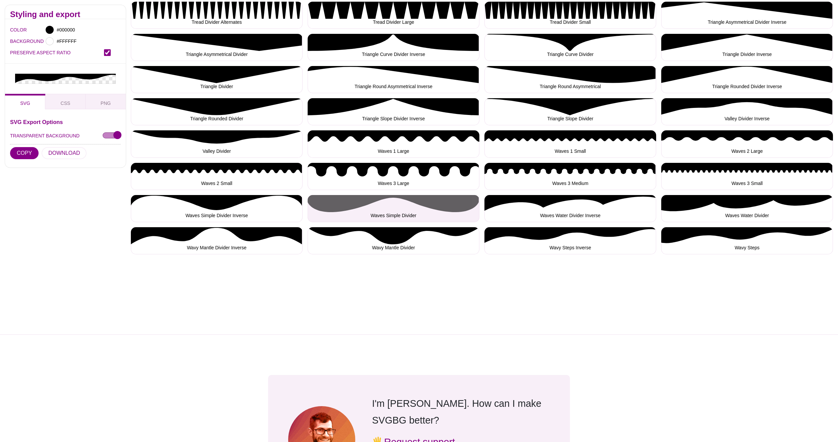
scroll to position [887, 0]
